Goal: Find specific page/section: Find specific page/section

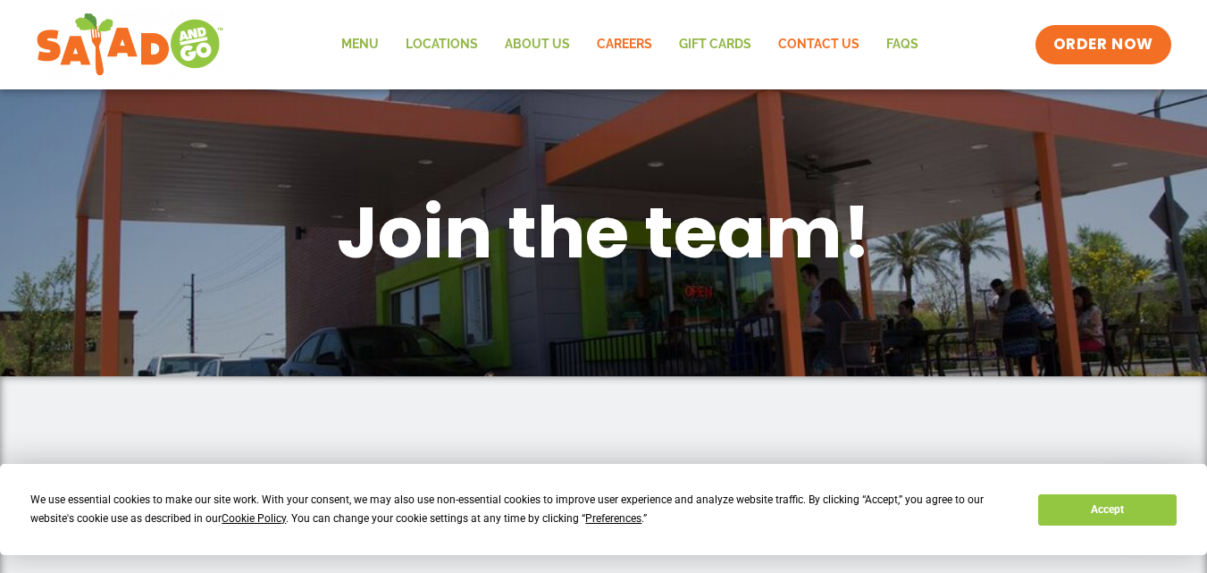
click at [823, 49] on link "Contact Us" at bounding box center [819, 44] width 108 height 41
click at [626, 45] on link "Careers" at bounding box center [624, 44] width 82 height 41
click at [1122, 515] on button "Accept" at bounding box center [1107, 509] width 138 height 31
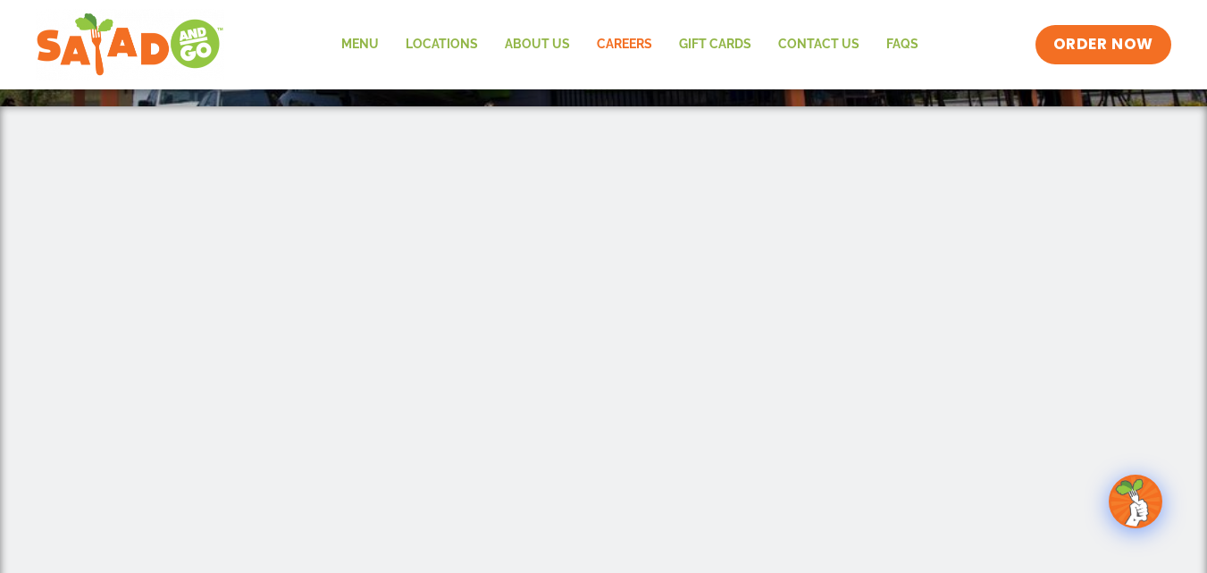
scroll to position [286, 0]
